Goal: Navigation & Orientation: Find specific page/section

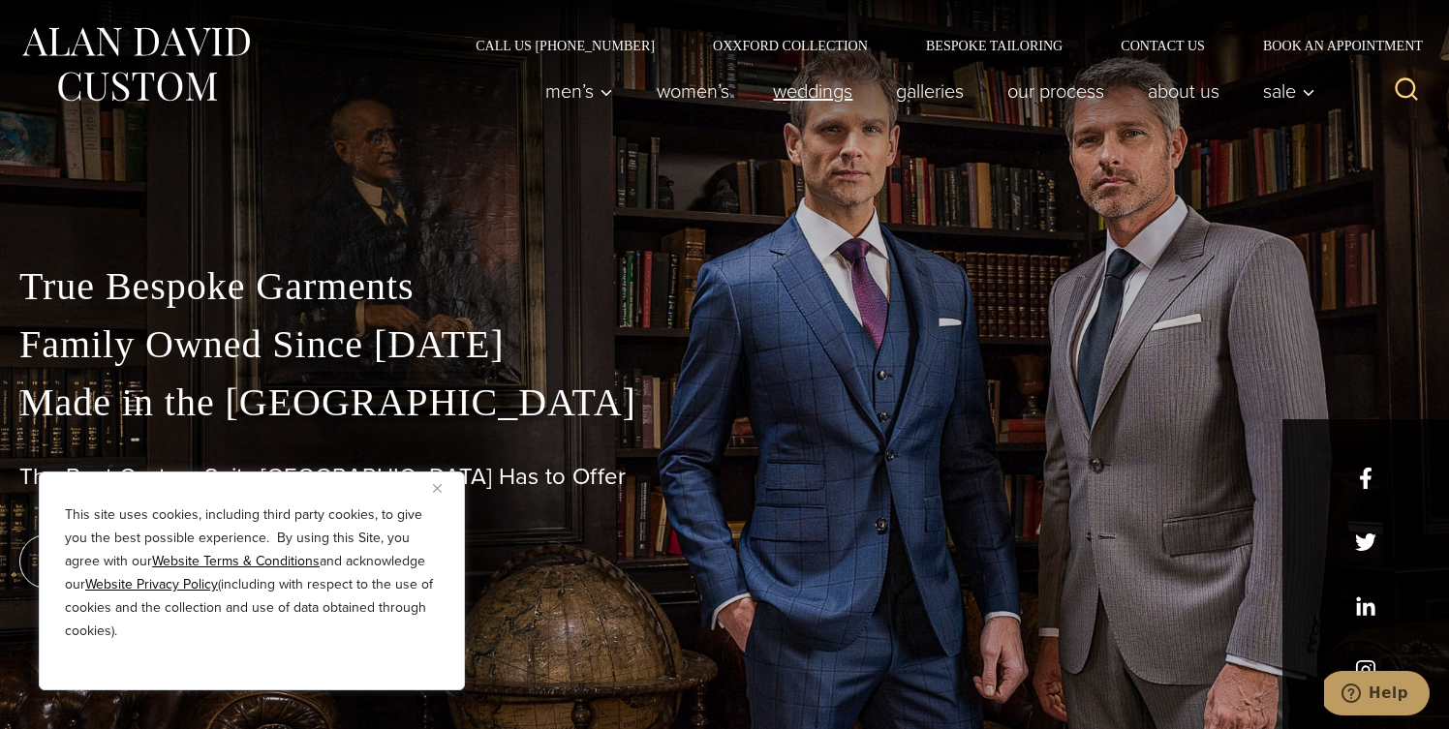
click at [809, 90] on link "weddings" at bounding box center [813, 91] width 123 height 39
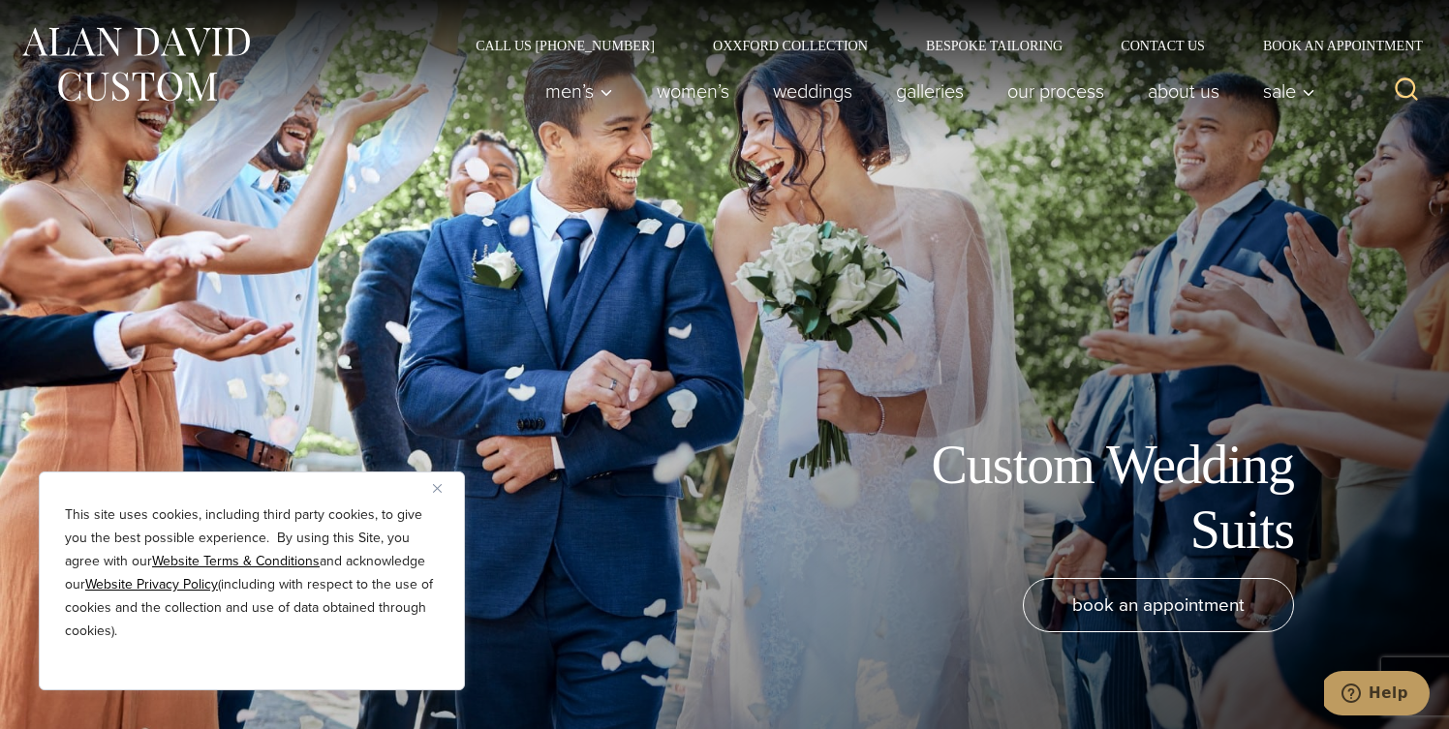
click at [438, 486] on img "Close" at bounding box center [437, 488] width 9 height 9
